Goal: Check status

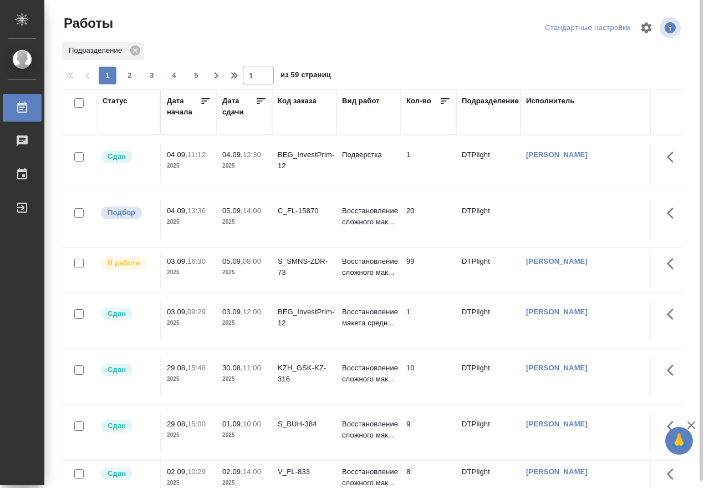
click at [113, 101] on div "Статус" at bounding box center [115, 100] width 25 height 11
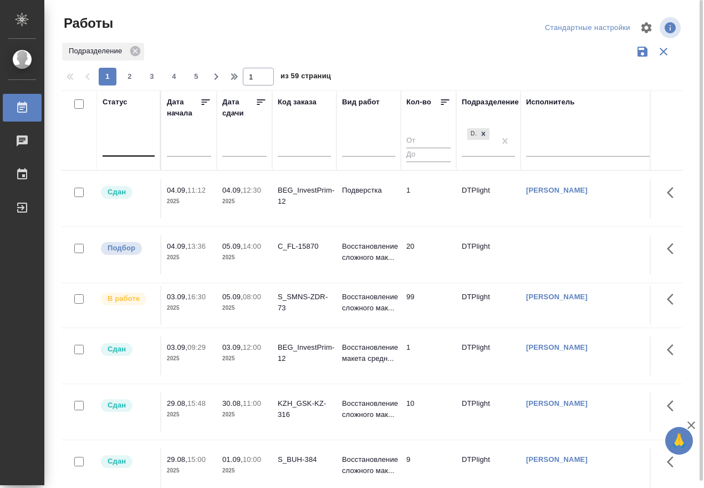
click at [121, 153] on div at bounding box center [129, 145] width 52 height 21
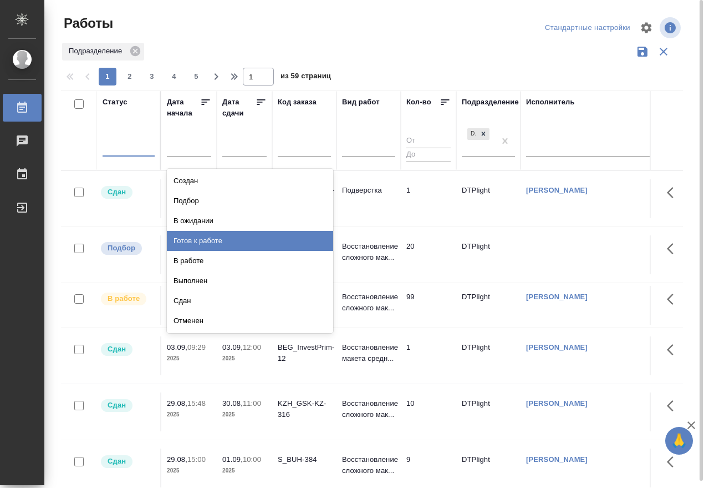
click at [208, 235] on div "Готов к работе" at bounding box center [250, 241] width 166 height 20
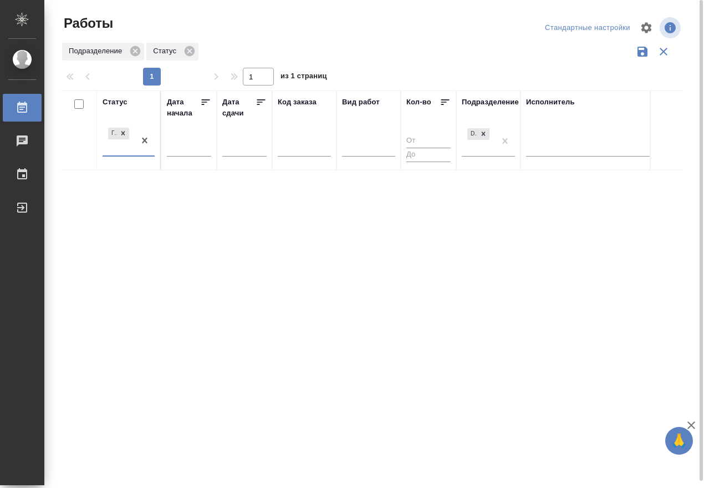
click at [125, 153] on div "Готов к работе" at bounding box center [119, 140] width 32 height 30
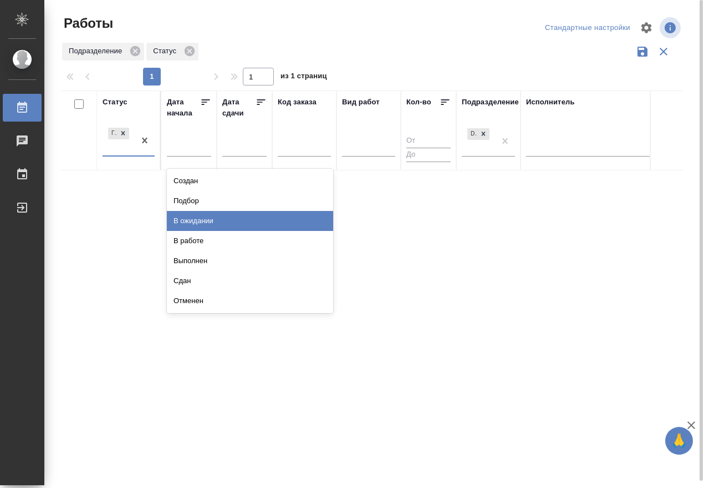
click at [207, 219] on div "В ожидании" at bounding box center [250, 221] width 166 height 20
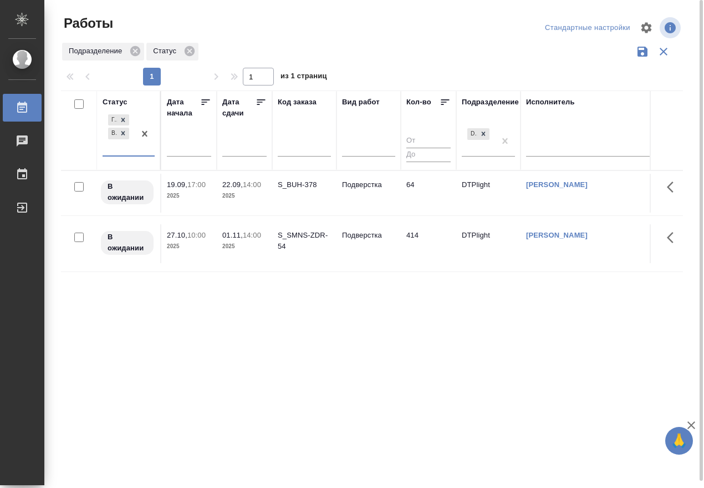
click at [127, 153] on div "Готов к работе В ожидании" at bounding box center [119, 133] width 32 height 43
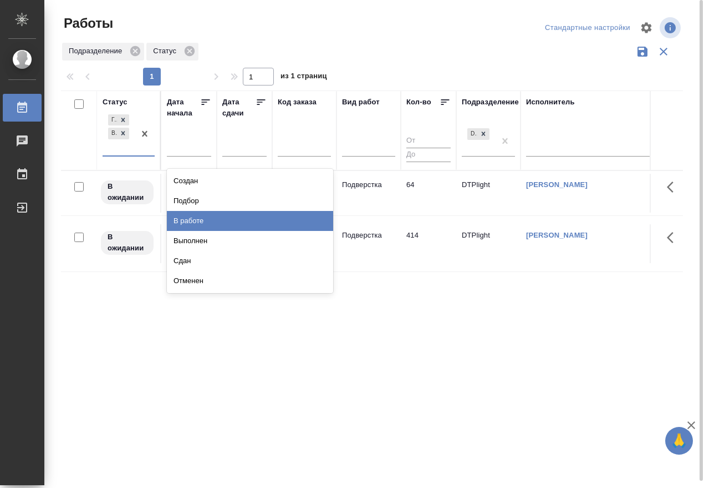
click at [205, 217] on div "В работе" at bounding box center [250, 221] width 166 height 20
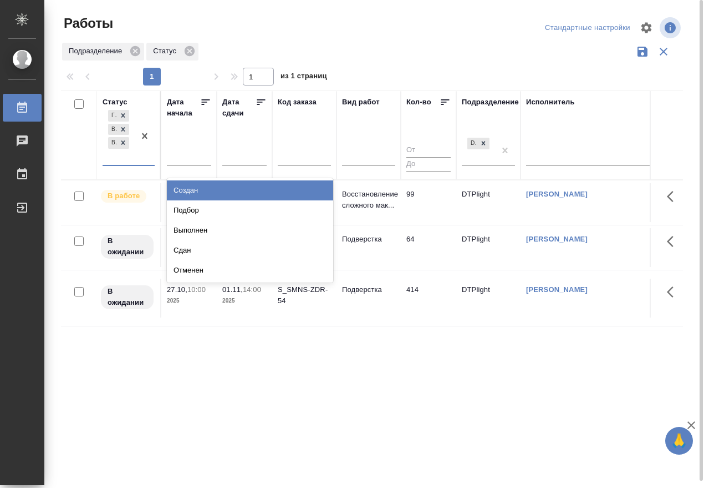
click at [134, 164] on div "[PERSON_NAME] к работе В ожидании В работе" at bounding box center [119, 136] width 32 height 57
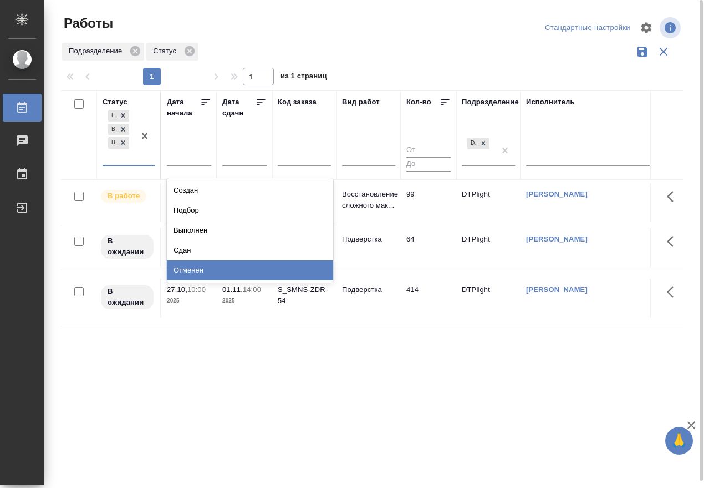
click at [356, 381] on div "Статус option В работе, selected. option Отменен focused, 8 of 8. 5 results ava…" at bounding box center [372, 289] width 622 height 399
